Goal: Check status: Check status

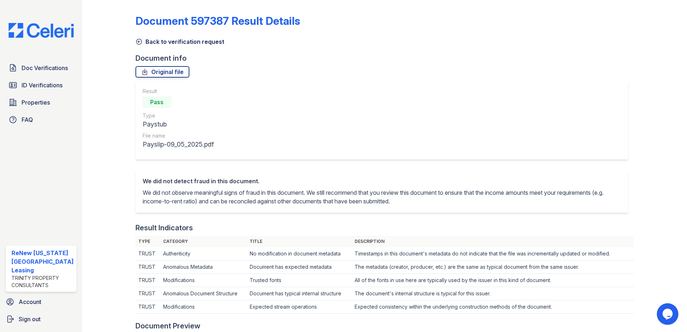
scroll to position [288, 0]
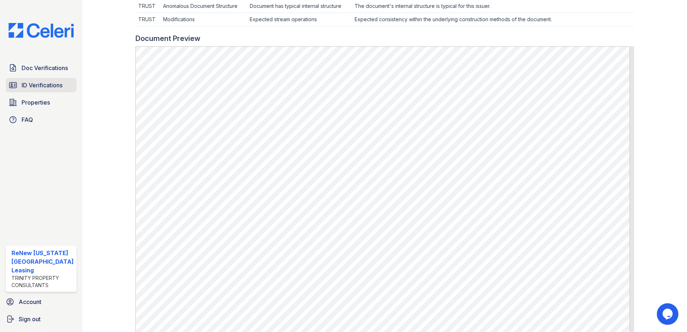
click at [35, 86] on span "ID Verifications" at bounding box center [42, 85] width 41 height 9
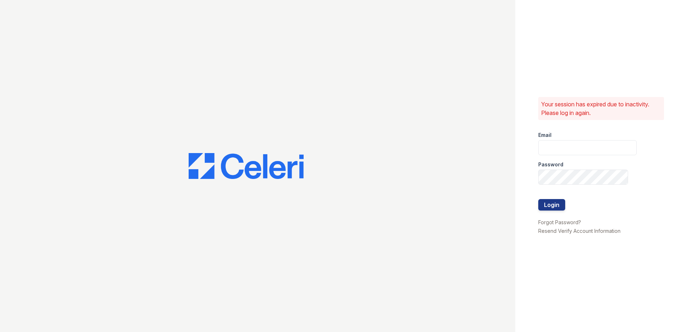
type input "renewvirginiabeach@trinity-pm.com"
click at [550, 206] on button "Login" at bounding box center [552, 205] width 27 height 12
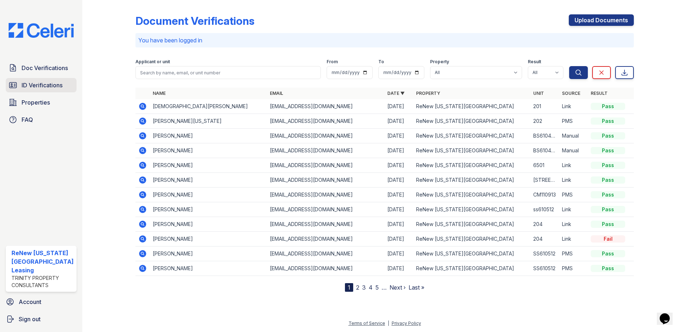
click at [36, 83] on span "ID Verifications" at bounding box center [42, 85] width 41 height 9
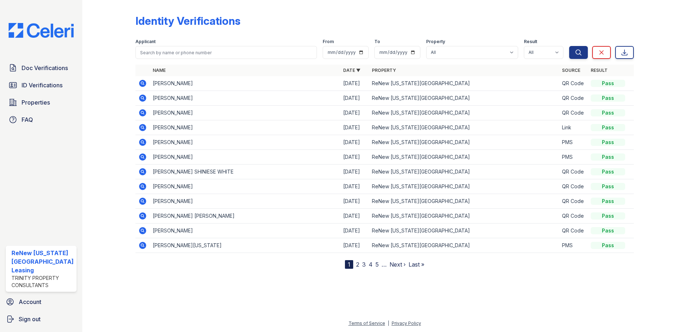
click at [139, 83] on icon at bounding box center [142, 83] width 7 height 7
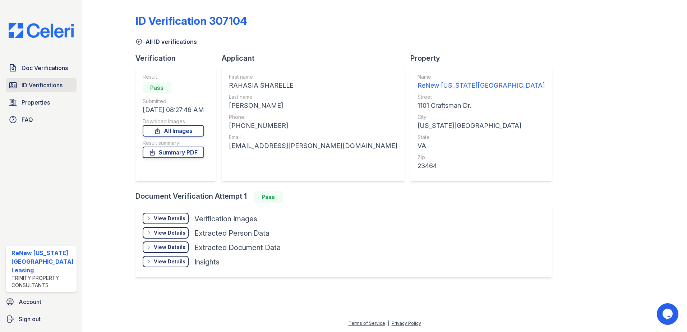
click at [34, 81] on span "ID Verifications" at bounding box center [42, 85] width 41 height 9
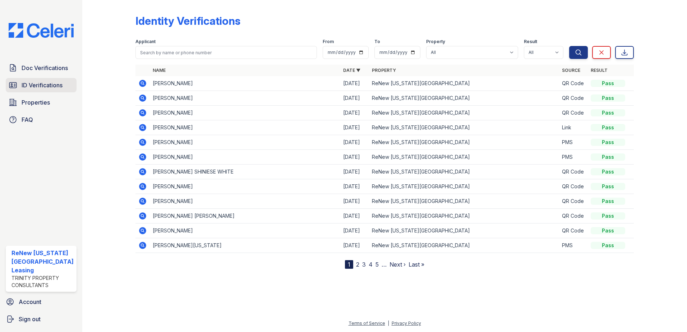
click at [26, 84] on span "ID Verifications" at bounding box center [42, 85] width 41 height 9
click at [28, 80] on link "ID Verifications" at bounding box center [41, 85] width 71 height 14
click at [14, 90] on link "ID Verifications" at bounding box center [41, 85] width 71 height 14
click at [33, 91] on link "ID Verifications" at bounding box center [41, 85] width 71 height 14
click at [35, 82] on span "ID Verifications" at bounding box center [42, 85] width 41 height 9
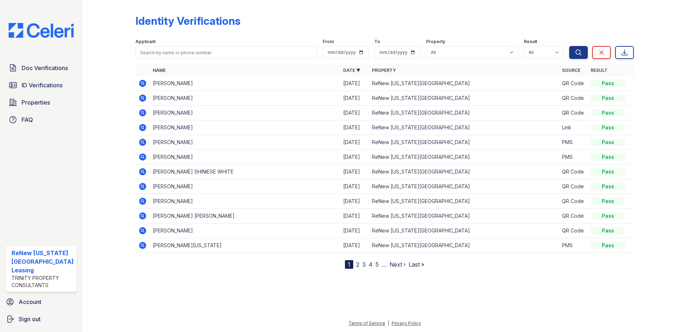
click at [112, 44] on div at bounding box center [115, 136] width 42 height 266
click at [46, 81] on span "ID Verifications" at bounding box center [42, 85] width 41 height 9
click at [22, 83] on span "ID Verifications" at bounding box center [42, 85] width 41 height 9
